Goal: Information Seeking & Learning: Check status

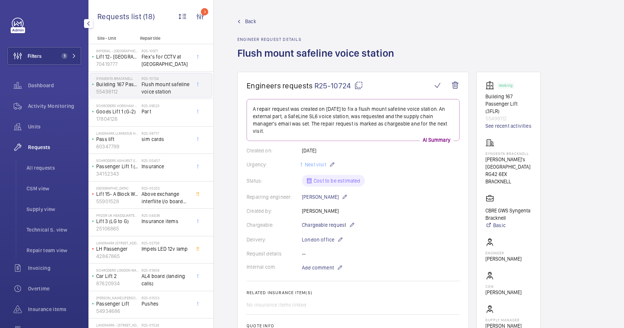
click at [43, 147] on span "Requests" at bounding box center [54, 147] width 53 height 7
click at [42, 148] on span "Requests" at bounding box center [54, 147] width 53 height 7
click at [44, 168] on span "All requests" at bounding box center [54, 167] width 55 height 7
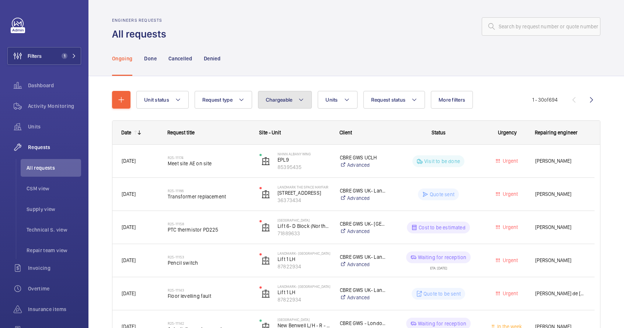
click at [278, 99] on span "Chargeable" at bounding box center [279, 100] width 27 height 6
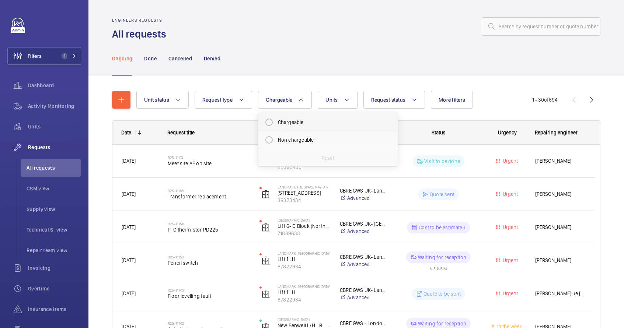
click at [294, 123] on mat-radio-button "Chargeable" at bounding box center [328, 122] width 133 height 15
radio input "true"
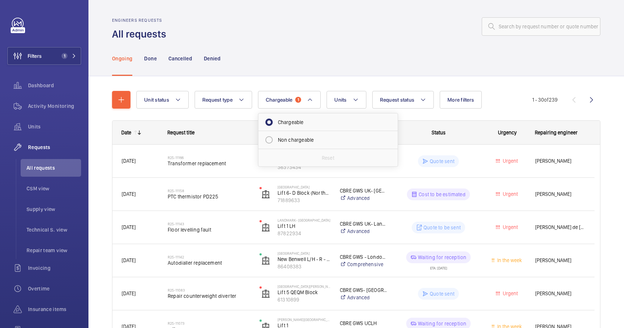
click at [459, 71] on div "Ongoing Done Cancelled Denied" at bounding box center [356, 58] width 488 height 35
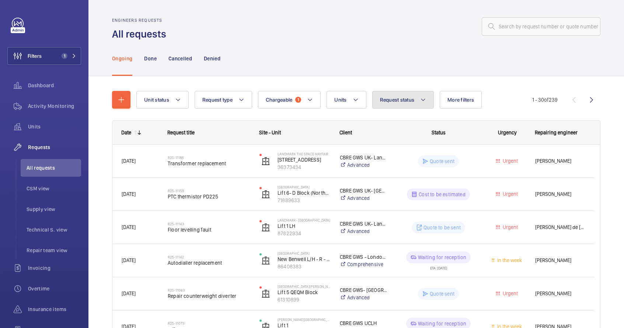
click at [425, 105] on button "Request status" at bounding box center [403, 100] width 62 height 18
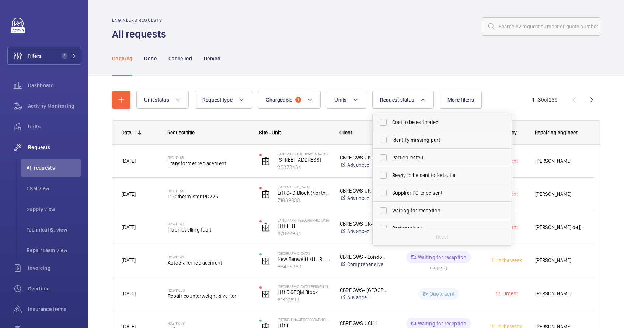
click at [424, 125] on span "Cost to be estimated" at bounding box center [442, 122] width 101 height 7
click at [390, 125] on input "Cost to be estimated" at bounding box center [383, 122] width 15 height 15
checkbox input "true"
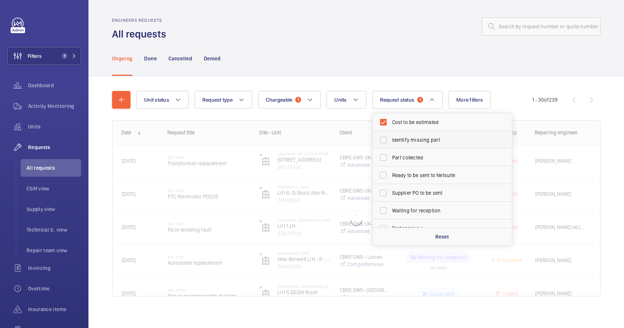
click at [424, 139] on span "Identify missing part" at bounding box center [442, 139] width 101 height 7
click at [390, 139] on input "Identify missing part" at bounding box center [383, 140] width 15 height 15
checkbox input "true"
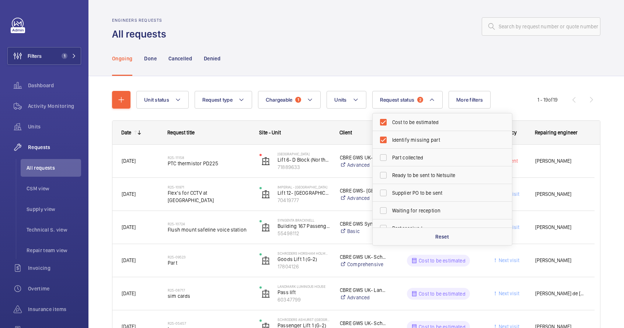
click at [483, 59] on div "Ongoing Done Cancelled Denied" at bounding box center [356, 58] width 488 height 35
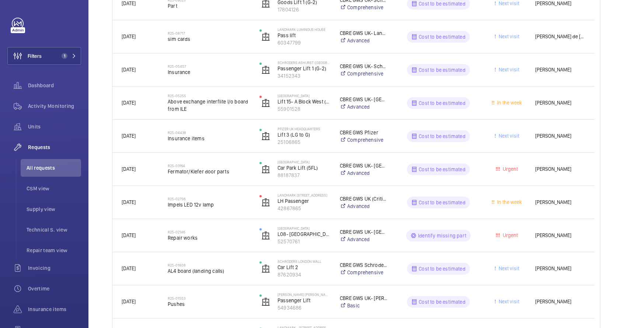
scroll to position [286, 0]
